Goal: Task Accomplishment & Management: Use online tool/utility

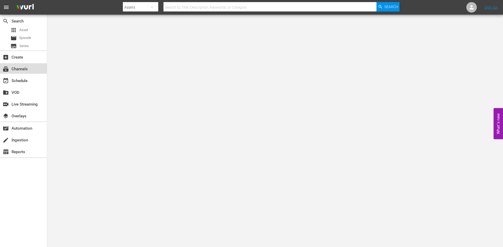
click at [23, 70] on div "subscriptions Channels" at bounding box center [14, 68] width 29 height 5
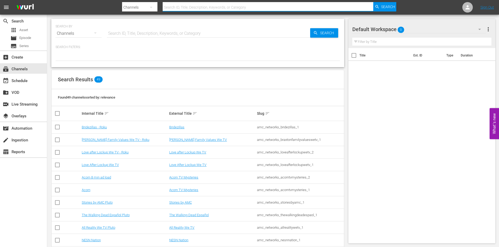
click at [245, 6] on input "text" at bounding box center [268, 7] width 211 height 13
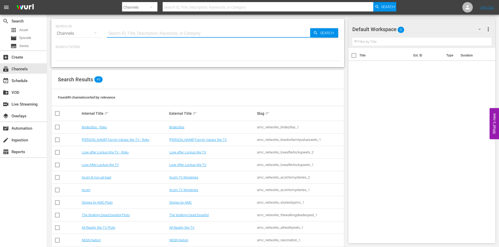
click at [148, 35] on input "text" at bounding box center [208, 33] width 203 height 13
type input "THRILLERS"
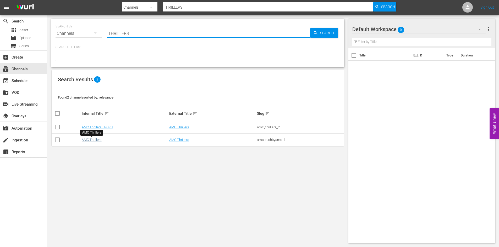
type input "THRILLERS"
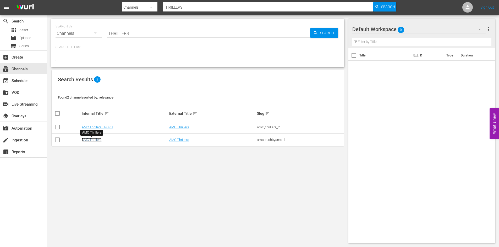
click at [93, 140] on link "AMC Thrillers" at bounding box center [92, 140] width 20 height 4
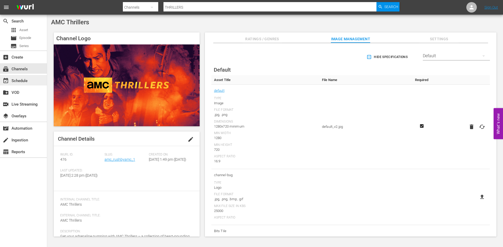
click at [26, 81] on div "event_available Schedule" at bounding box center [14, 80] width 29 height 5
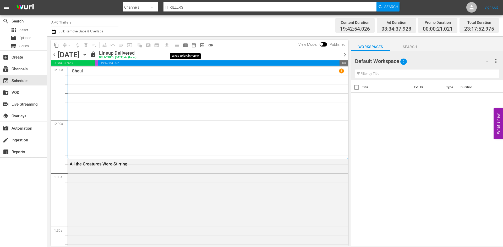
click at [186, 45] on span "calendar_view_week_outlined" at bounding box center [185, 45] width 5 height 5
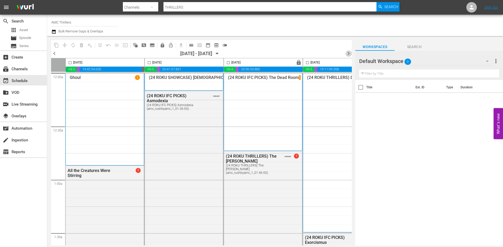
click at [351, 53] on span "chevron_right" at bounding box center [348, 53] width 7 height 7
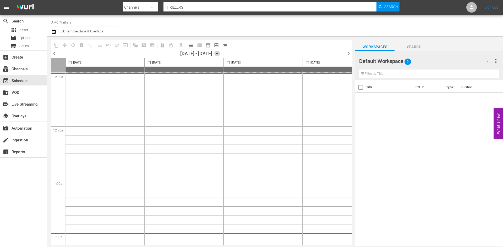
click at [218, 54] on icon "button" at bounding box center [217, 53] width 2 height 1
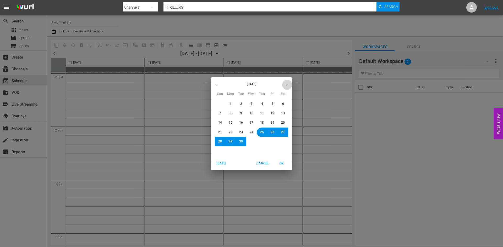
click at [286, 85] on icon "button" at bounding box center [287, 85] width 4 height 4
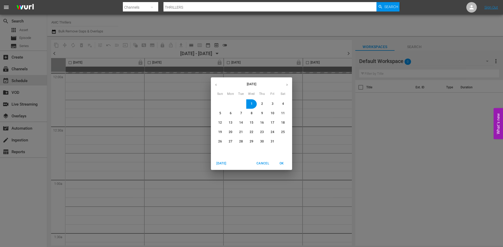
click at [262, 141] on span "30" at bounding box center [262, 142] width 4 height 4
click at [268, 139] on div "31" at bounding box center [272, 141] width 10 height 9
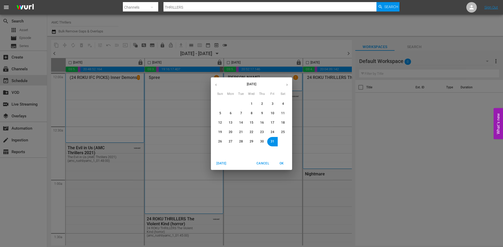
click at [264, 143] on button "30" at bounding box center [261, 141] width 9 height 9
click at [262, 143] on span "30" at bounding box center [262, 142] width 4 height 4
click at [281, 159] on button "OK" at bounding box center [281, 163] width 17 height 9
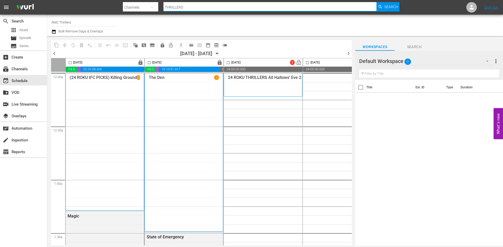
drag, startPoint x: 192, startPoint y: 11, endPoint x: 158, endPoint y: 11, distance: 34.6
click at [158, 11] on div "Search By Channels Search ID, Title, Description, Keywords, or Category THRILLE…" at bounding box center [261, 7] width 276 height 13
click at [21, 66] on div "subscriptions Channels" at bounding box center [14, 68] width 29 height 5
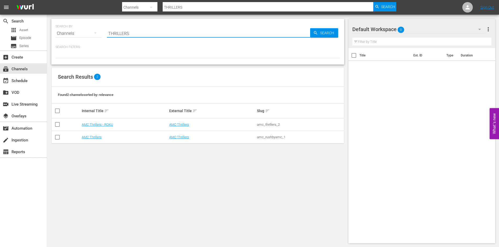
drag, startPoint x: 136, startPoint y: 35, endPoint x: 103, endPoint y: 33, distance: 33.6
click at [103, 33] on div "SEARCH BY Search By Channels Search ID, Title, Description, Keywords, or Catego…" at bounding box center [197, 30] width 284 height 19
type input "Slightly Off"
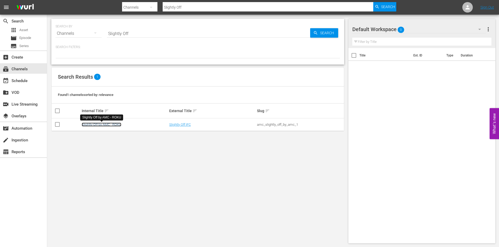
click at [102, 125] on link "Slightly Off by AMC - ROKU" at bounding box center [102, 125] width 40 height 4
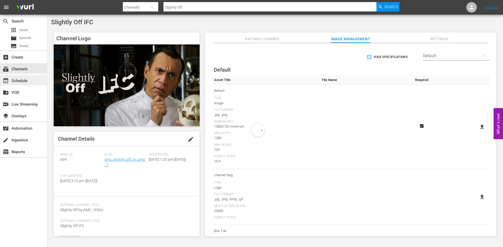
click at [27, 80] on div "event_available Schedule" at bounding box center [14, 80] width 29 height 5
